Goal: Find specific page/section: Find specific page/section

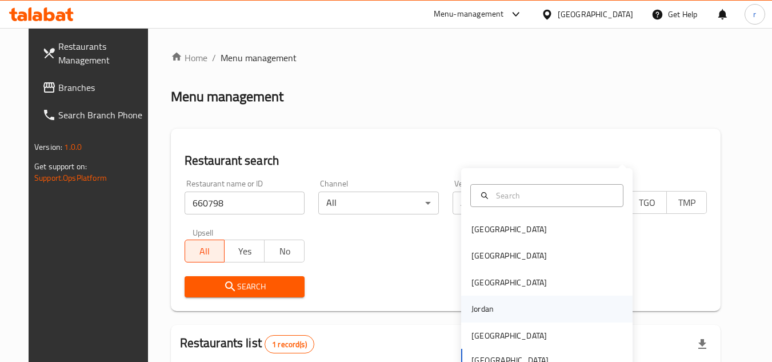
scroll to position [138, 0]
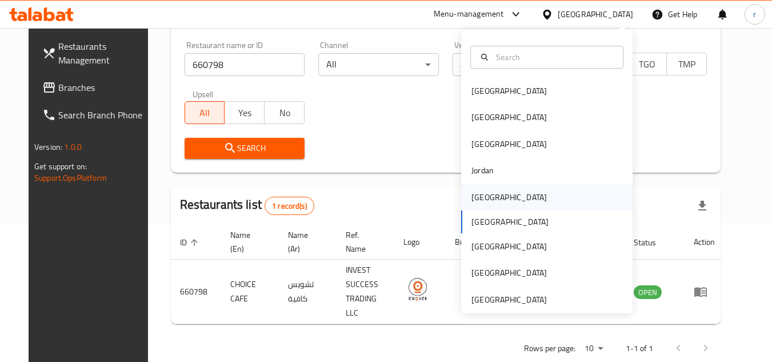
click at [493, 196] on div "[GEOGRAPHIC_DATA]" at bounding box center [509, 197] width 94 height 26
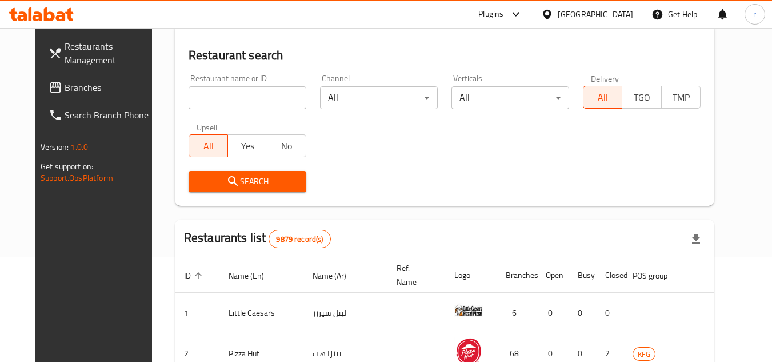
scroll to position [138, 0]
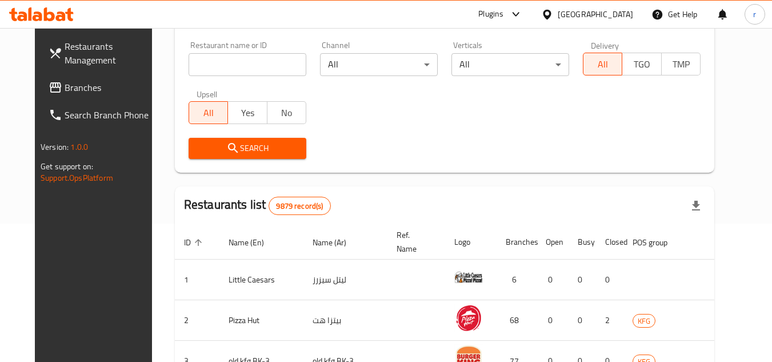
click at [65, 90] on span "Branches" at bounding box center [110, 88] width 90 height 14
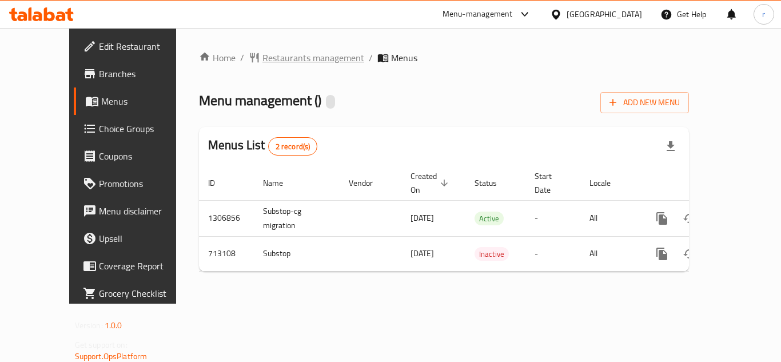
click at [262, 61] on span "Restaurants management" at bounding box center [313, 58] width 102 height 14
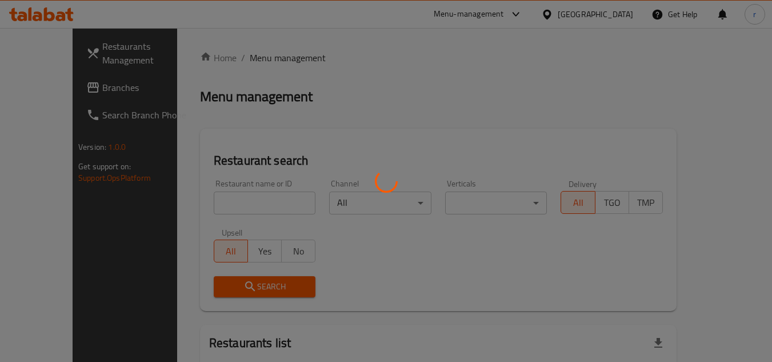
drag, startPoint x: 214, startPoint y: 193, endPoint x: 215, endPoint y: 200, distance: 7.5
click at [214, 194] on div at bounding box center [386, 181] width 772 height 362
click at [215, 200] on div at bounding box center [386, 181] width 772 height 362
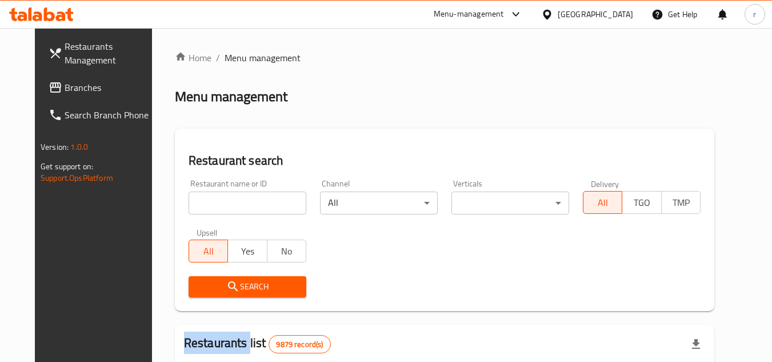
click at [217, 200] on input "search" at bounding box center [248, 202] width 118 height 23
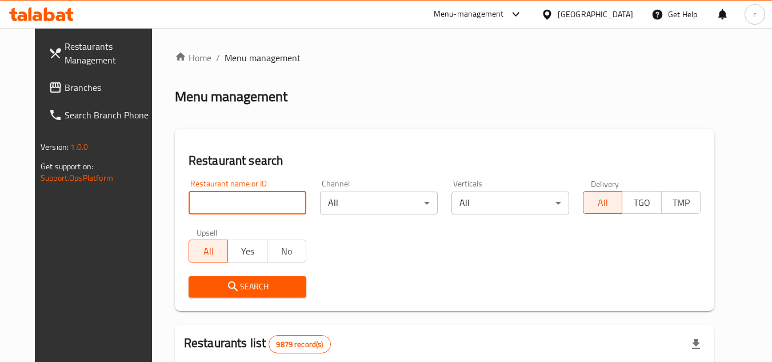
paste input "645247"
type input "645247"
click at [210, 290] on span "Search" at bounding box center [247, 286] width 99 height 14
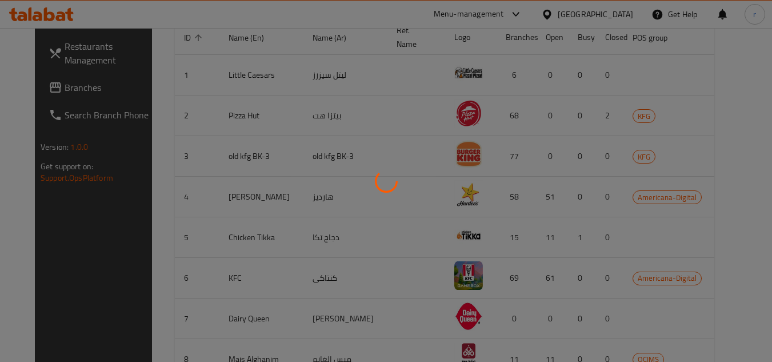
scroll to position [138, 0]
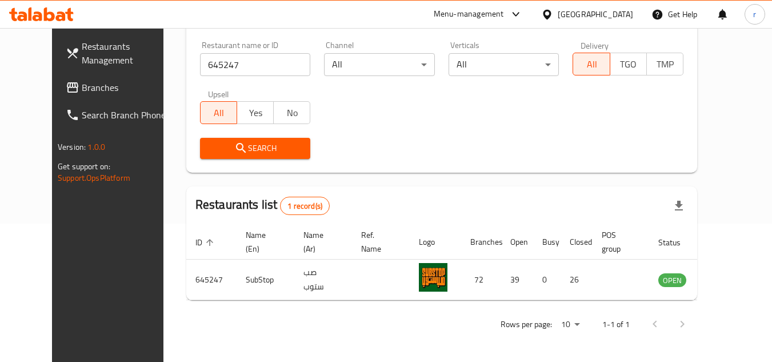
click at [629, 13] on div "Kuwait" at bounding box center [595, 14] width 75 height 13
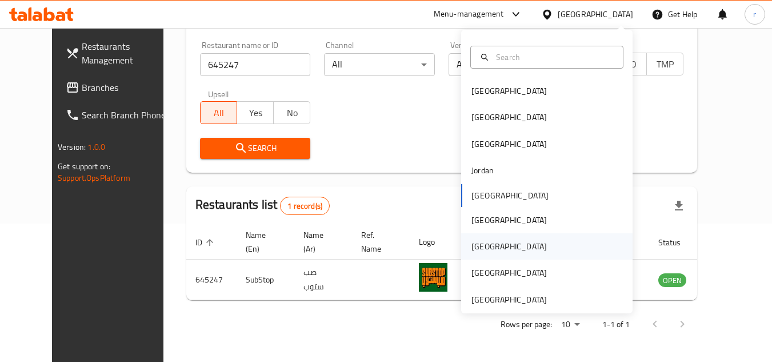
click at [478, 243] on div "[GEOGRAPHIC_DATA]" at bounding box center [508, 246] width 75 height 13
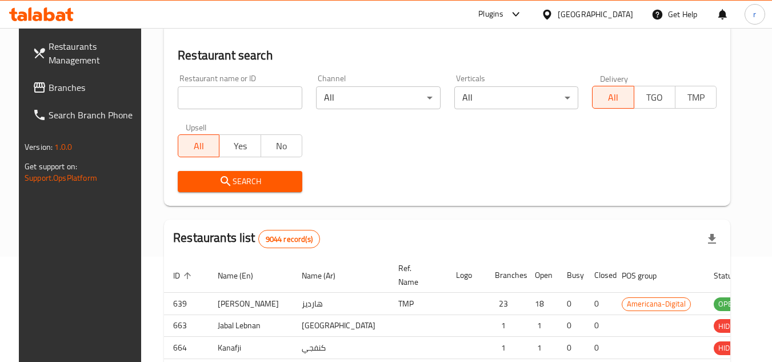
scroll to position [138, 0]
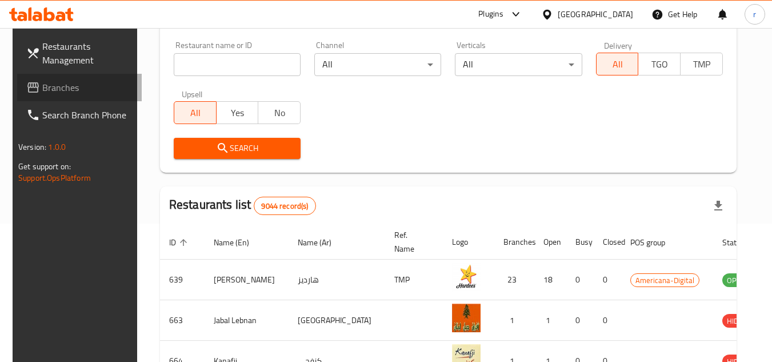
click at [82, 82] on span "Branches" at bounding box center [87, 88] width 90 height 14
click at [81, 82] on span "Branches" at bounding box center [87, 88] width 90 height 14
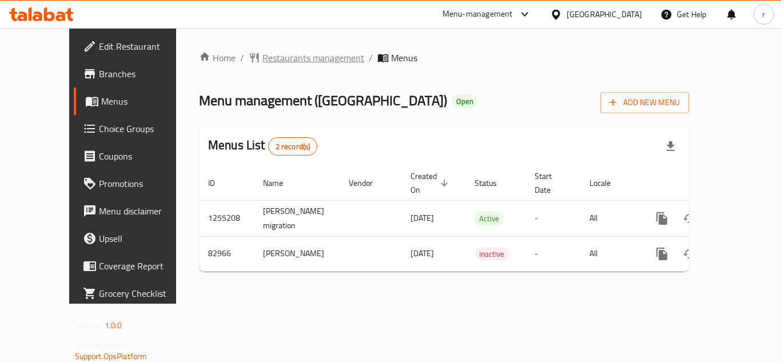
click at [275, 51] on span "Restaurants management" at bounding box center [313, 58] width 102 height 14
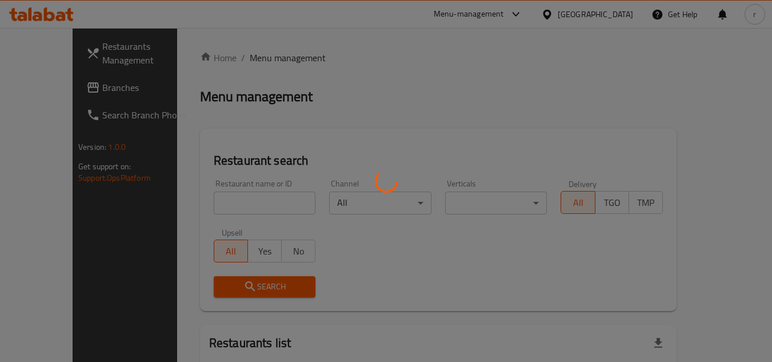
click at [275, 55] on div at bounding box center [386, 181] width 772 height 362
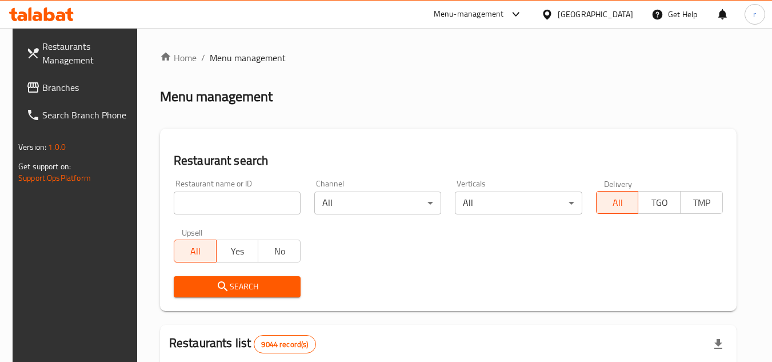
click at [222, 201] on input "search" at bounding box center [237, 202] width 127 height 23
paste input "600593"
type input "600593"
click at [187, 290] on span "Search" at bounding box center [237, 286] width 109 height 14
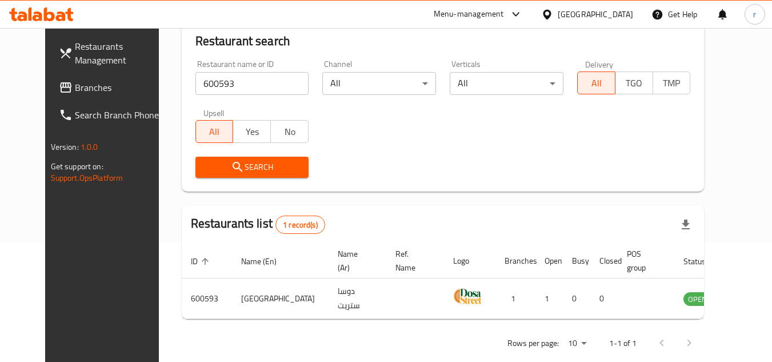
scroll to position [138, 0]
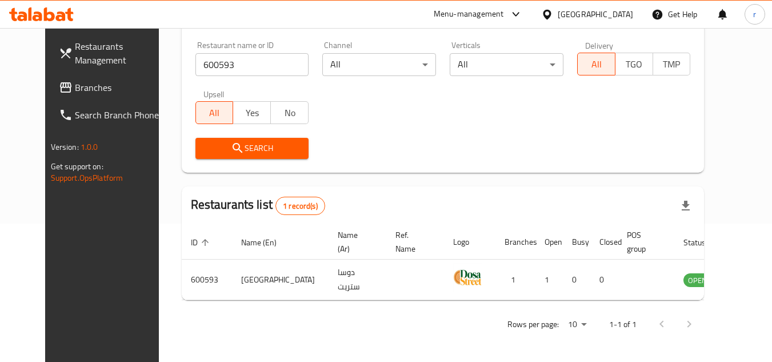
click at [631, 13] on div "[GEOGRAPHIC_DATA]" at bounding box center [595, 14] width 75 height 13
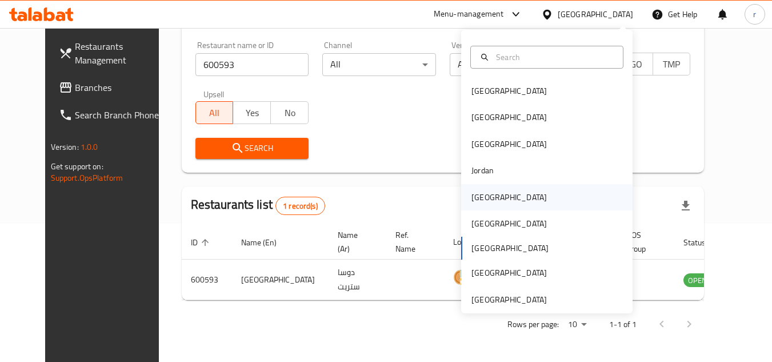
click at [492, 197] on div "Kuwait" at bounding box center [509, 197] width 94 height 26
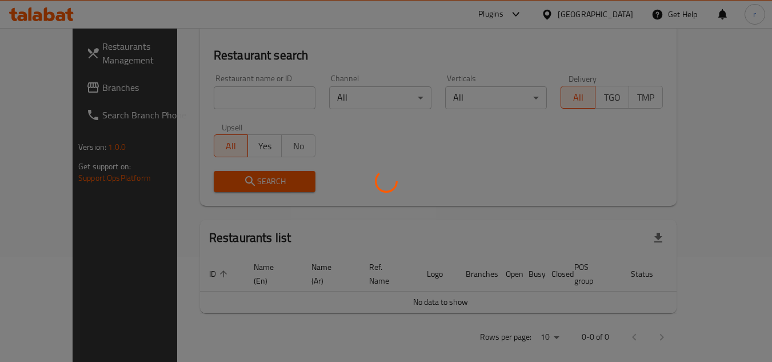
scroll to position [138, 0]
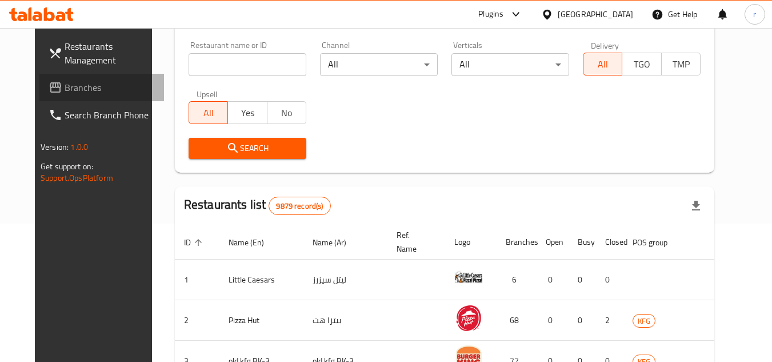
click at [65, 90] on span "Branches" at bounding box center [110, 88] width 90 height 14
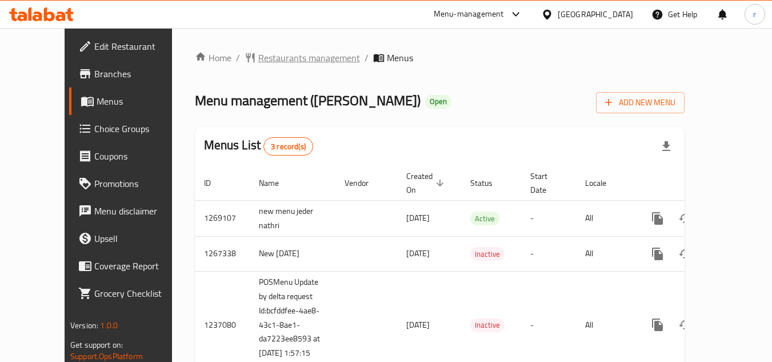
click at [258, 51] on span "Restaurants management" at bounding box center [309, 58] width 102 height 14
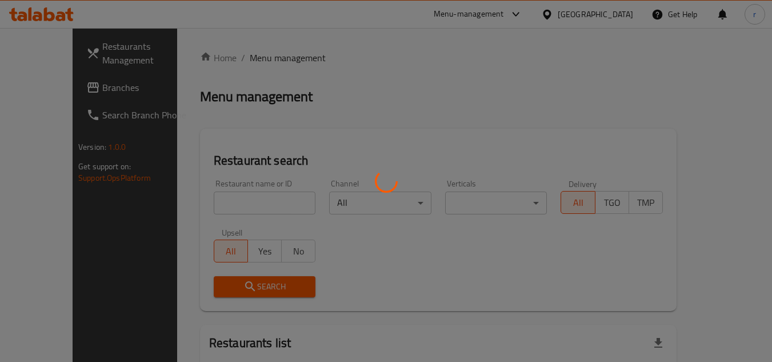
click at [241, 199] on div at bounding box center [386, 181] width 772 height 362
click at [242, 199] on div at bounding box center [386, 181] width 772 height 362
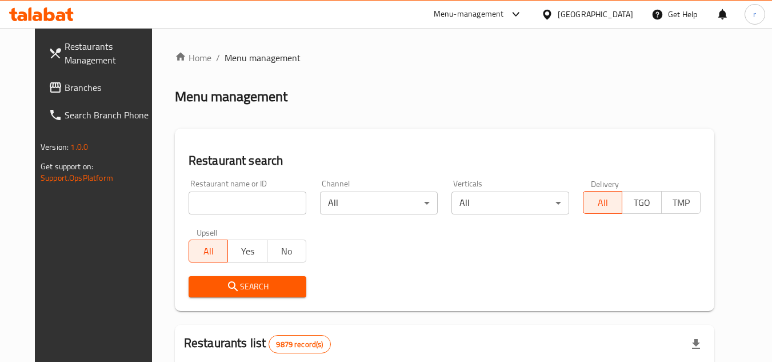
click at [245, 197] on input "search" at bounding box center [248, 202] width 118 height 23
click at [246, 193] on input "search" at bounding box center [248, 202] width 118 height 23
paste input "27452"
type input "27452"
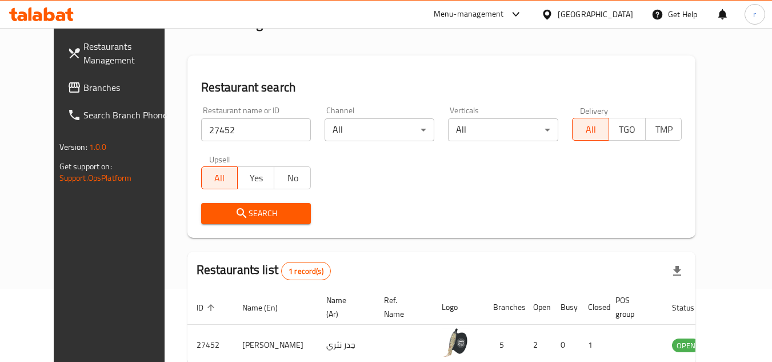
scroll to position [138, 0]
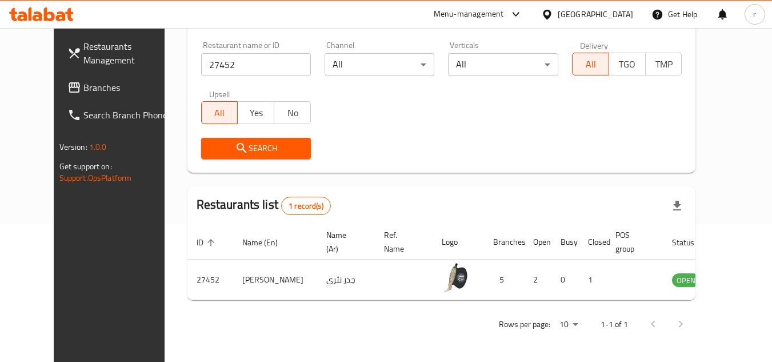
click at [630, 18] on div "Kuwait" at bounding box center [595, 14] width 75 height 13
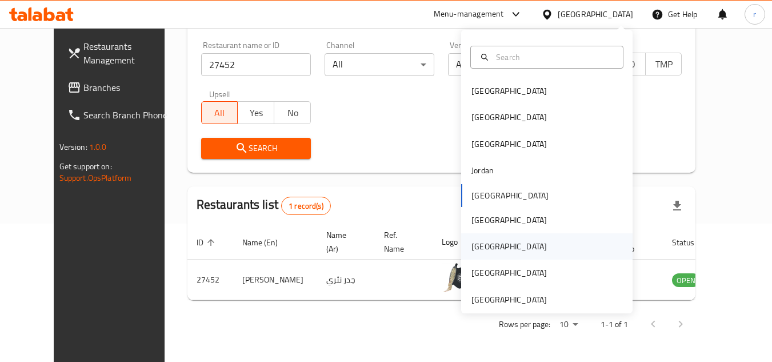
click at [487, 239] on div "[GEOGRAPHIC_DATA]" at bounding box center [509, 246] width 94 height 26
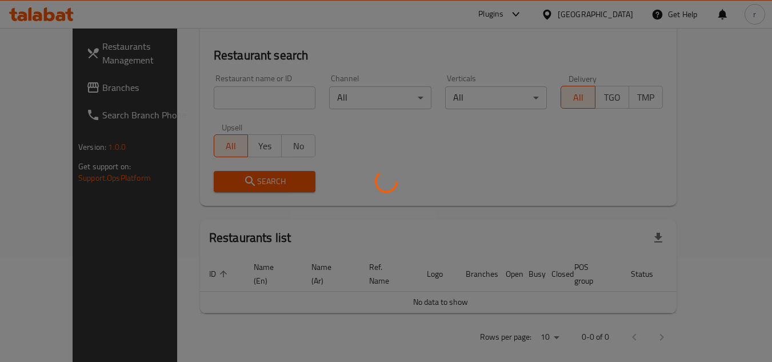
scroll to position [138, 0]
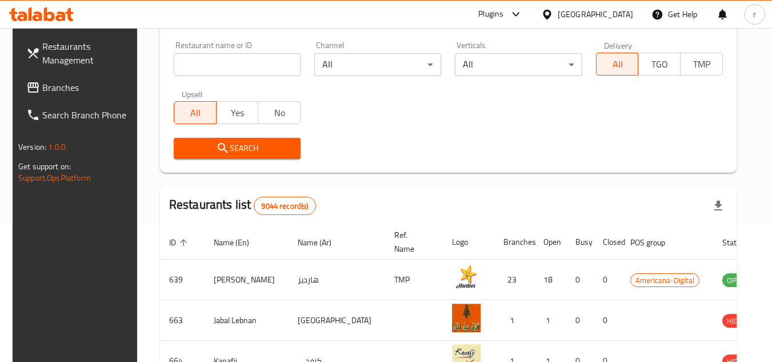
click at [71, 102] on link "Search Branch Phone" at bounding box center [79, 114] width 125 height 27
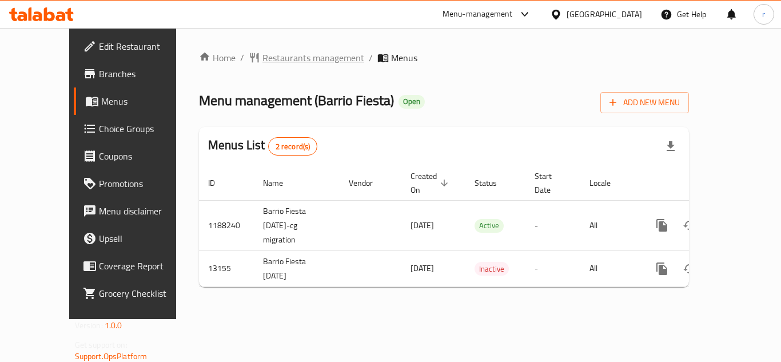
click at [262, 56] on span "Restaurants management" at bounding box center [313, 58] width 102 height 14
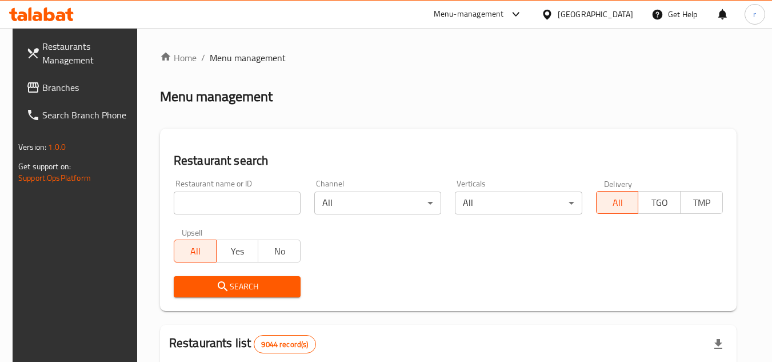
click at [190, 212] on input "search" at bounding box center [237, 202] width 127 height 23
paste input "8040"
type input "8040"
click at [209, 279] on span "Search" at bounding box center [237, 286] width 109 height 14
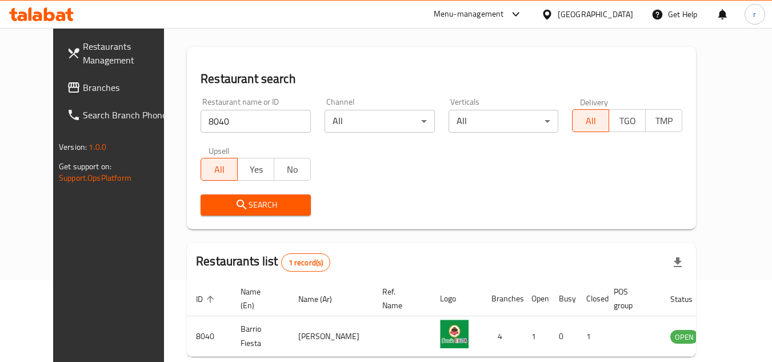
scroll to position [138, 0]
